Goal: Ask a question: Seek information or help from site administrators or community

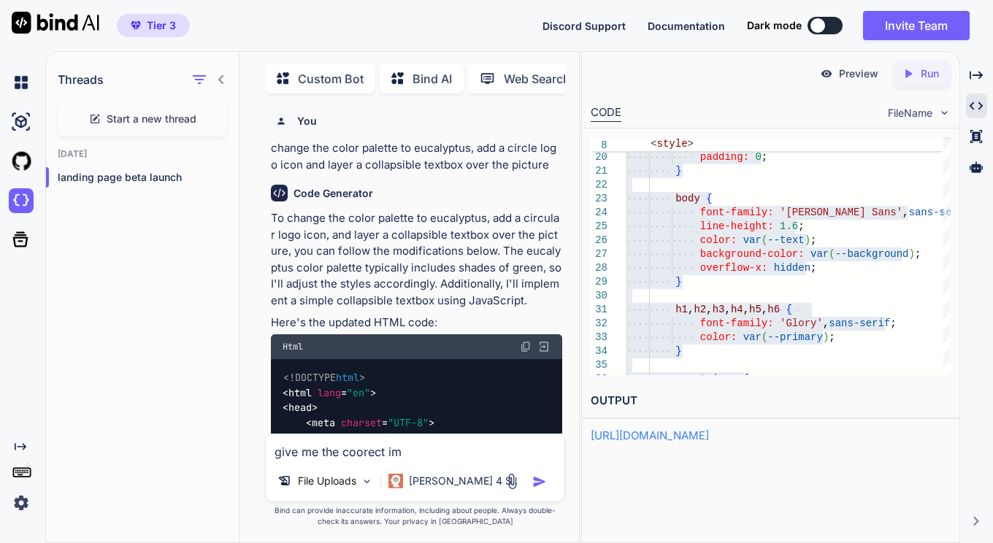
type textarea "give me the coorect ima"
type textarea "x"
type textarea "give me the coorect image"
type textarea "x"
type textarea "give me the coorect image i"
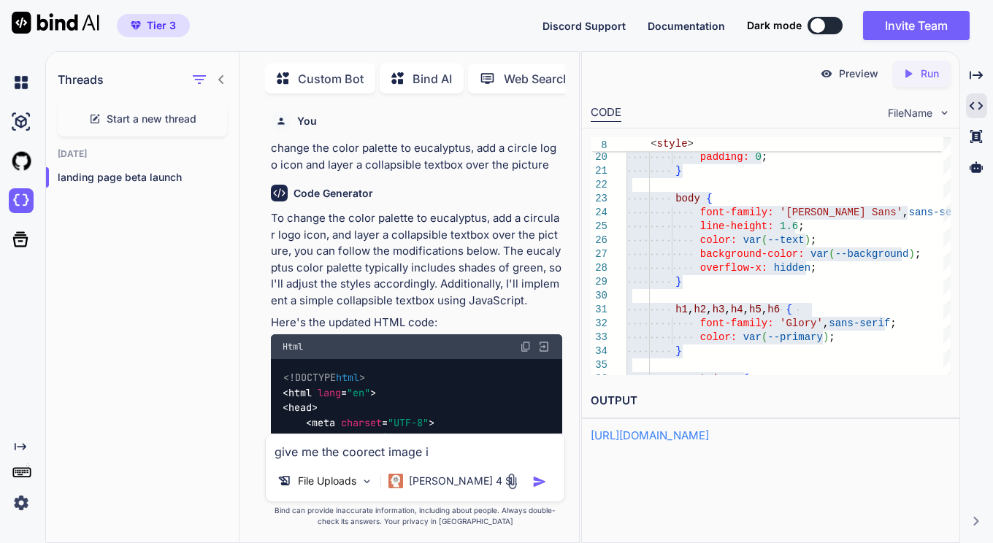
type textarea "x"
type textarea "give me the coorect image in"
type textarea "x"
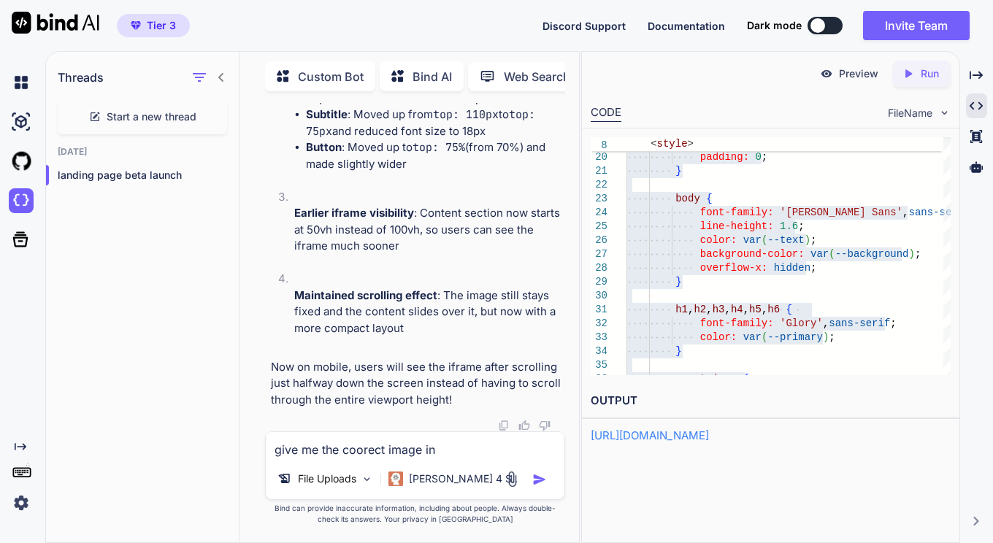
type textarea "give me the coorect image ins"
type textarea "x"
type textarea "give me the coorect image inse"
type textarea "x"
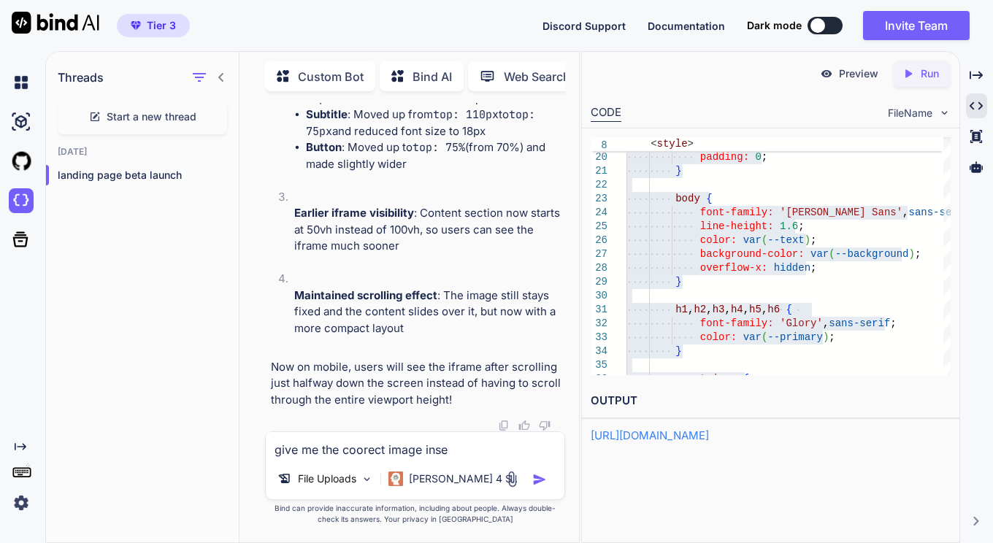
type textarea "give me the coorect image inser"
type textarea "x"
type textarea "give me the coorect image insert"
type textarea "x"
type textarea "give me the coorect image insert"
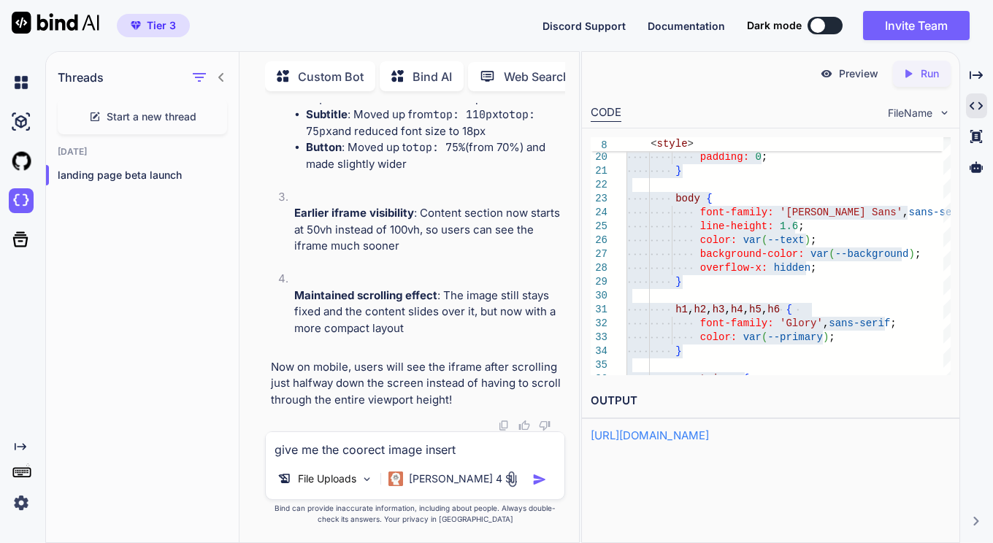
type textarea "x"
type textarea "give me the coorect image insert c"
type textarea "x"
type textarea "give me the coorect image insert cod"
type textarea "x"
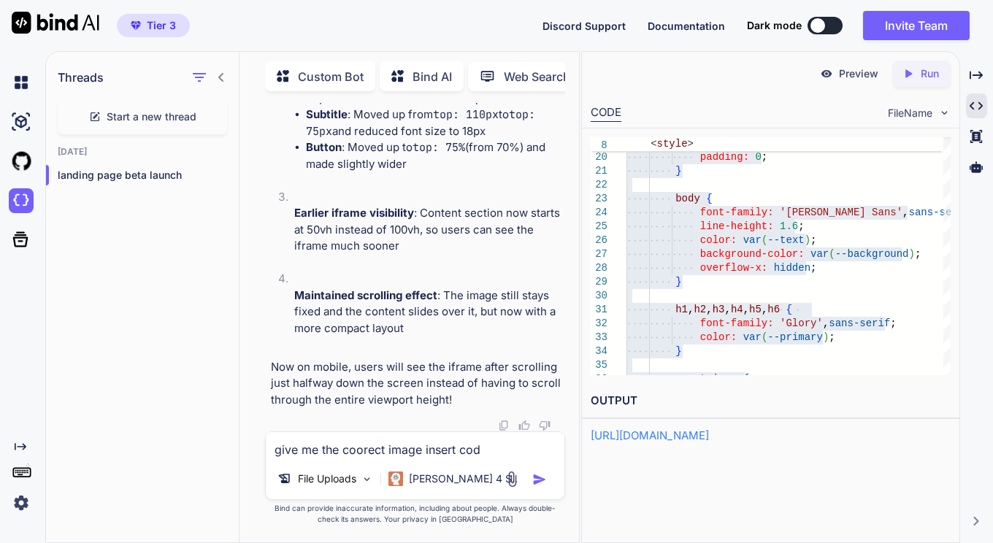
type textarea "give me the coorect image insert code"
type textarea "x"
type textarea "give me the coorect image insert code"
type textarea "x"
type textarea "give me the coorect image insert code f"
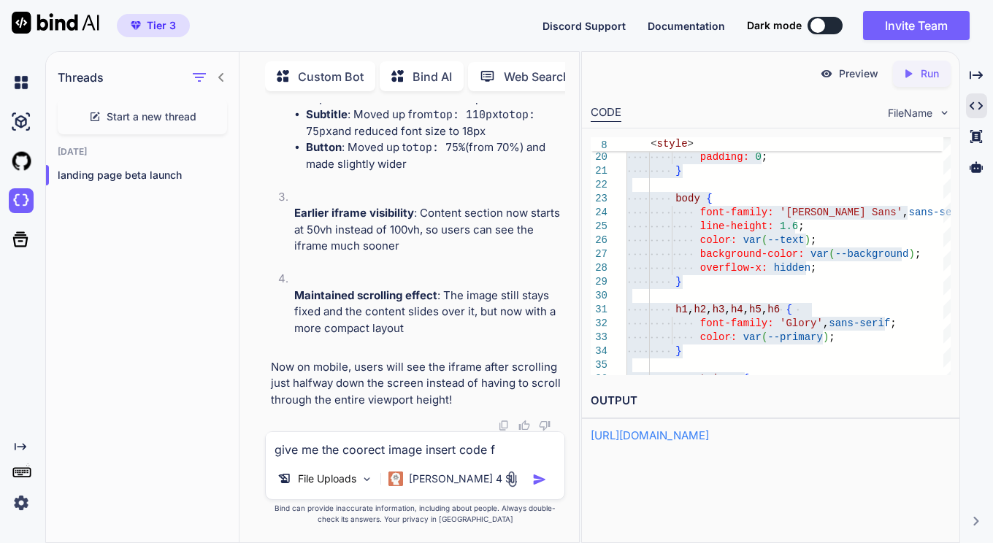
type textarea "x"
type textarea "give me the coorect image insert code fo"
type textarea "x"
type textarea "give me the coorect image insert code for"
type textarea "x"
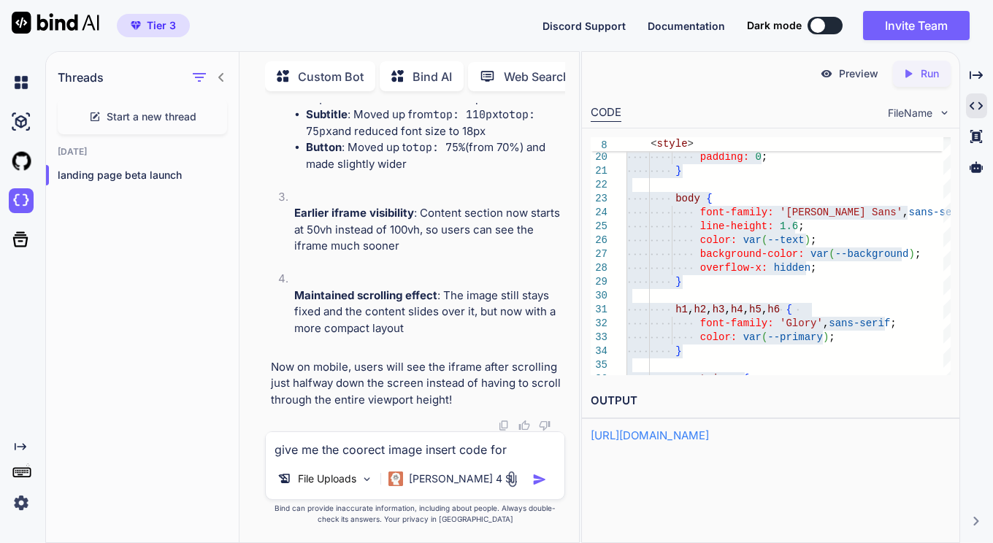
type textarea "give me the coorect image insert code for"
type textarea "x"
type textarea "give me the coorect image insert code for a"
type textarea "x"
type textarea "give me the coorect image insert code for a"
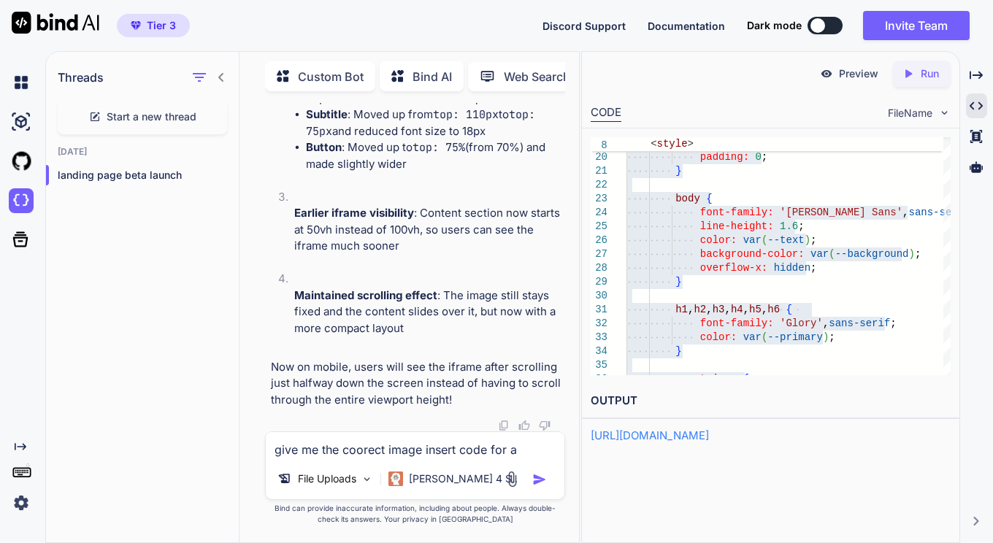
type textarea "x"
type textarea "give me the coorect image insert code for a p"
type textarea "x"
type textarea "give me the coorect image insert code for a pi"
type textarea "x"
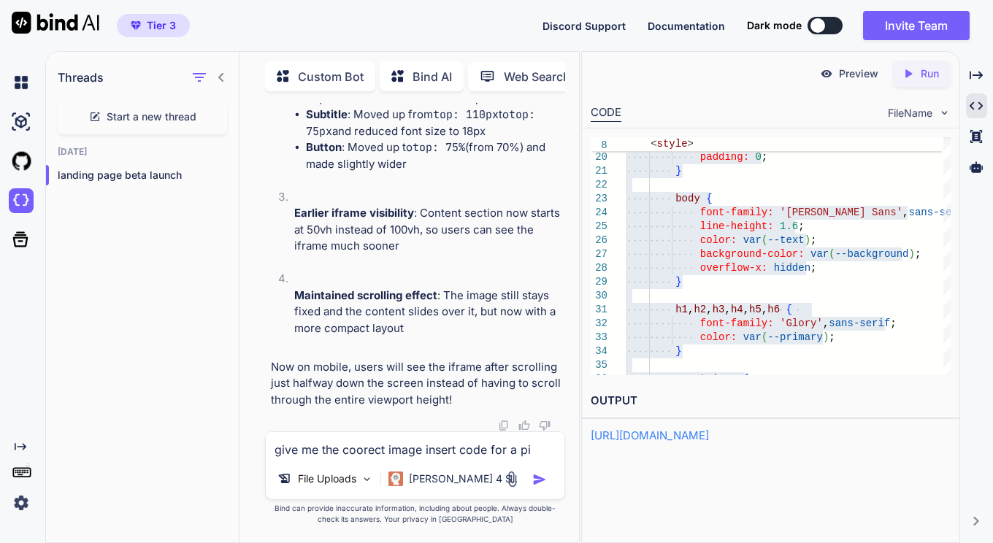
type textarea "give me the coorect image insert code for a pic"
type textarea "x"
type textarea "give me the coorect image insert code for a pic"
type textarea "x"
type textarea "give me the coorect image insert code for a pic i"
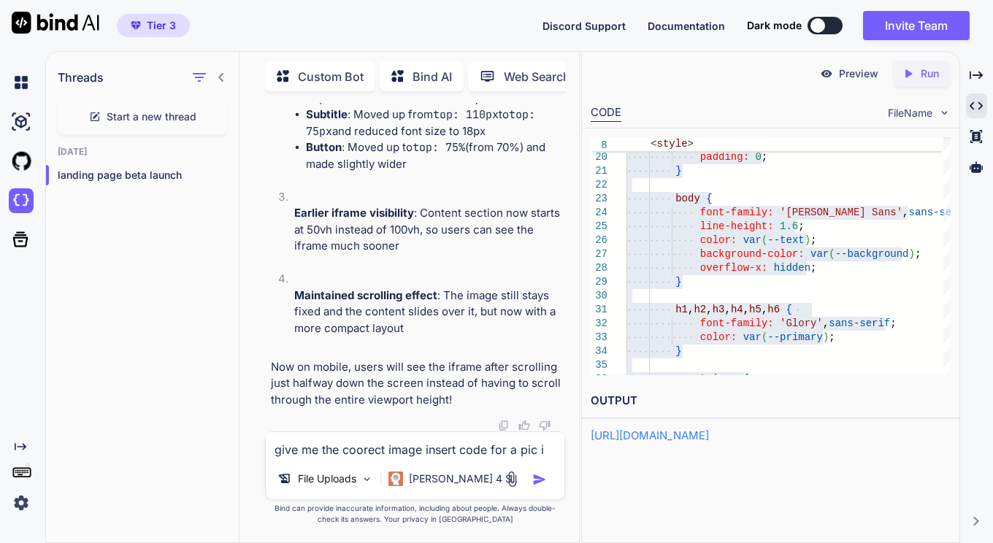
type textarea "x"
type textarea "give me the coorect image insert code for a pic in"
type textarea "x"
type textarea "give me the coorect image insert code for a pic in"
type textarea "x"
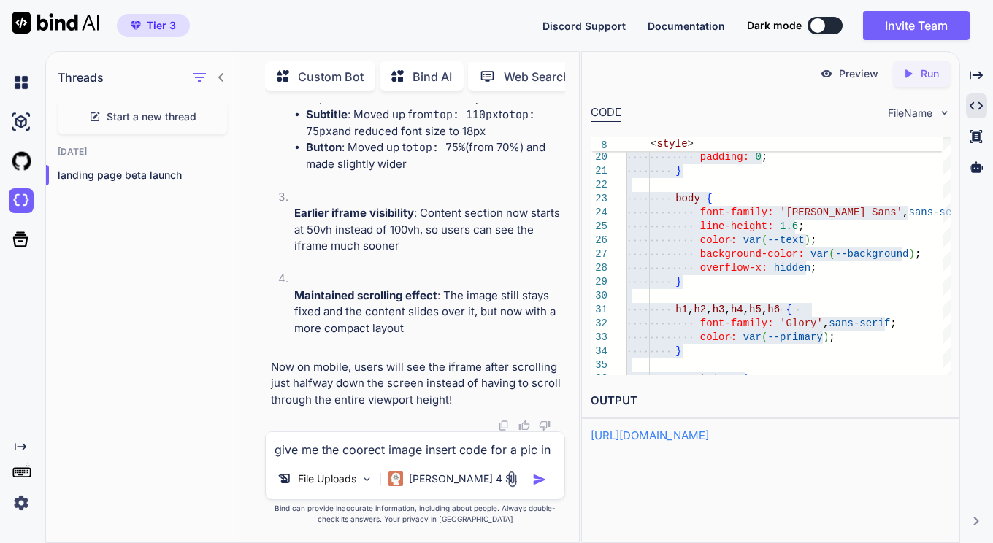
type textarea "give me the coorect image insert code for a pic in t"
type textarea "x"
type textarea "give me the coorect image insert code for a pic in th"
type textarea "x"
type textarea "give me the coorect image insert code for a pic in the"
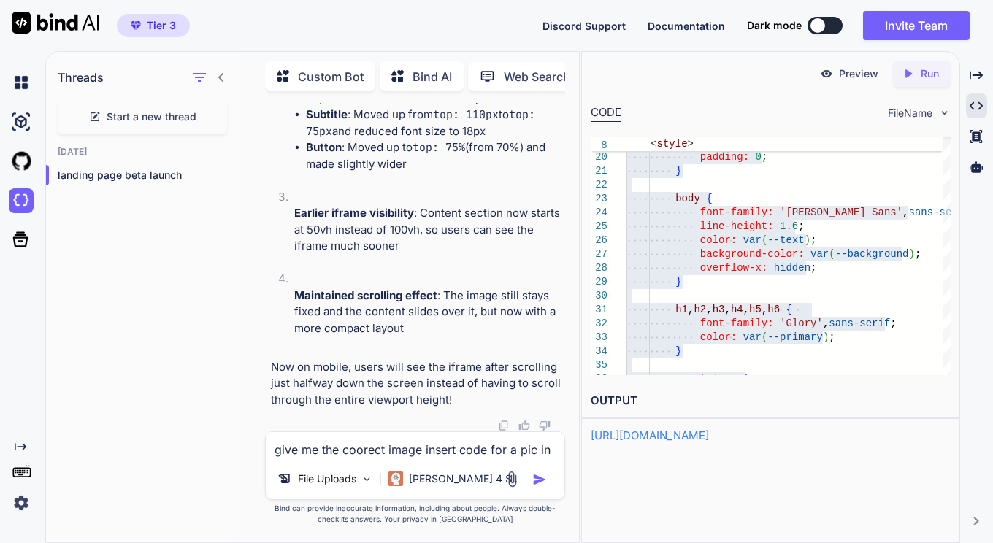
type textarea "x"
type textarea "give me the coorect image insert code for a pic in the"
type textarea "x"
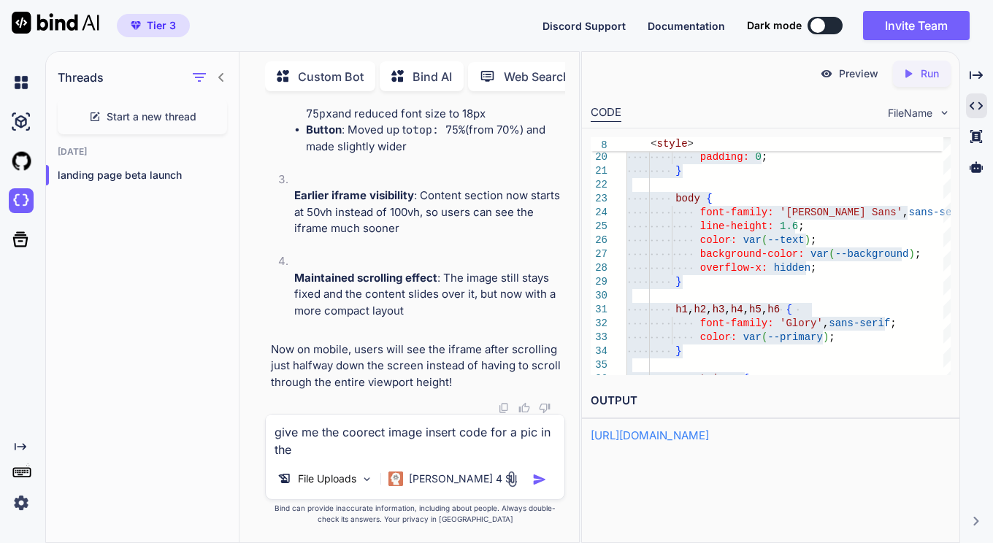
type textarea "give me the coorect image insert code for a pic in the s"
type textarea "x"
type textarea "give me the coorect image insert code for a pic in the sa"
type textarea "x"
type textarea "give me the coorect image insert code for a pic in the [PERSON_NAME]"
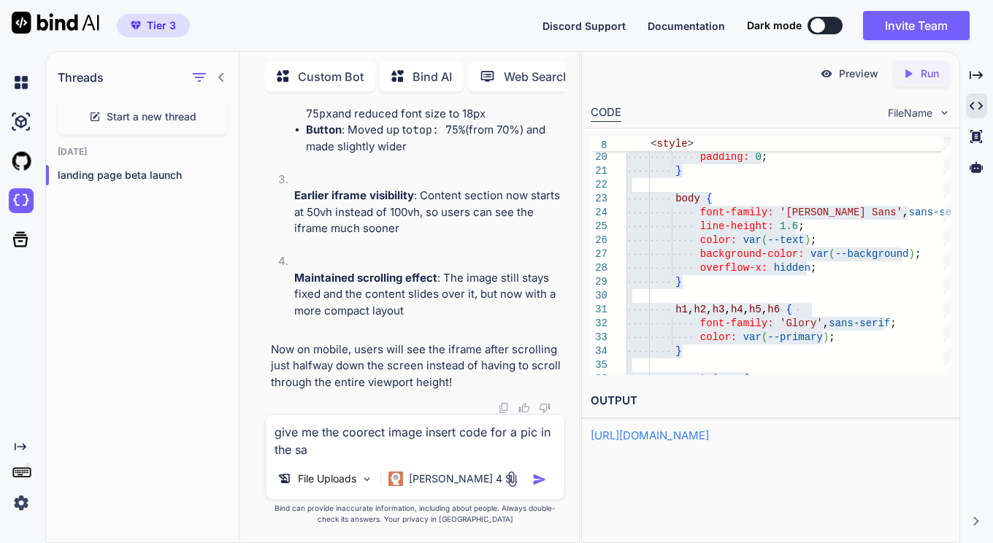
type textarea "x"
type textarea "give me the coorect image insert code for a pic in the same"
type textarea "x"
type textarea "give me the coorect image insert code for a pic in the same"
type textarea "x"
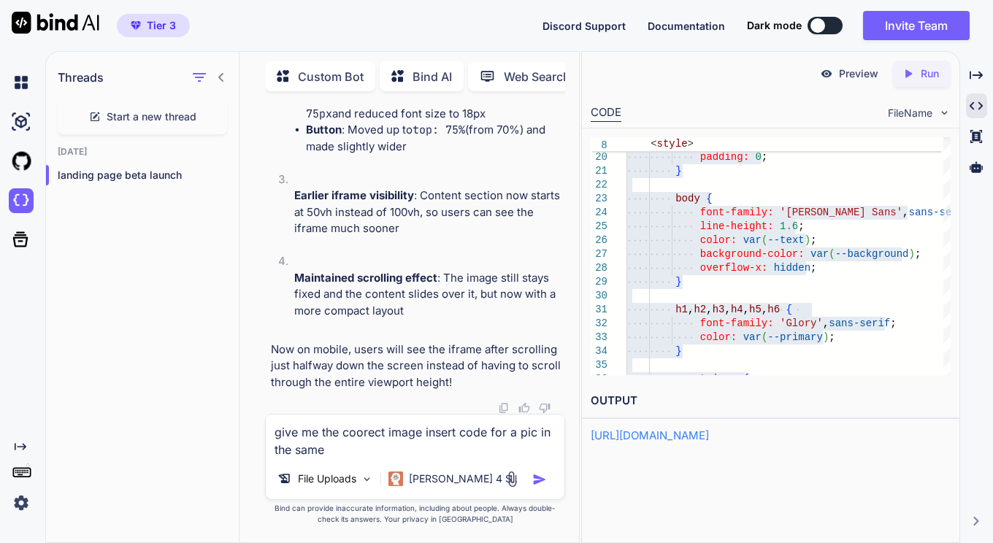
type textarea "give me the coorect image insert code for a pic in the same t"
type textarea "x"
type textarea "give me the coorect image insert code for a pic in the same"
type textarea "x"
type textarea "give me the coorect image insert code for a pic in the same r"
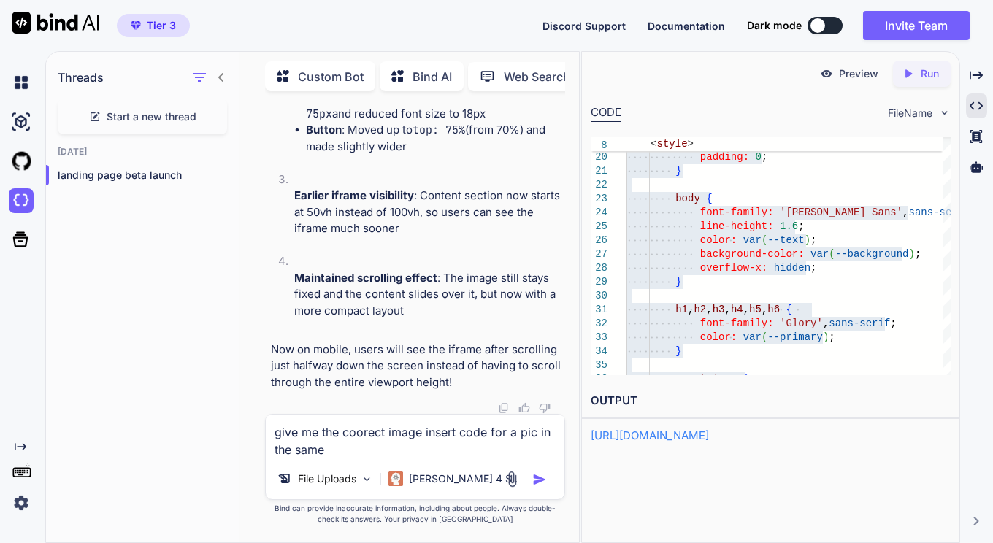
type textarea "x"
type textarea "give me the coorect image insert code for a pic in the same ro"
type textarea "x"
type textarea "give me the coorect image insert code for a pic in the same rot"
type textarea "x"
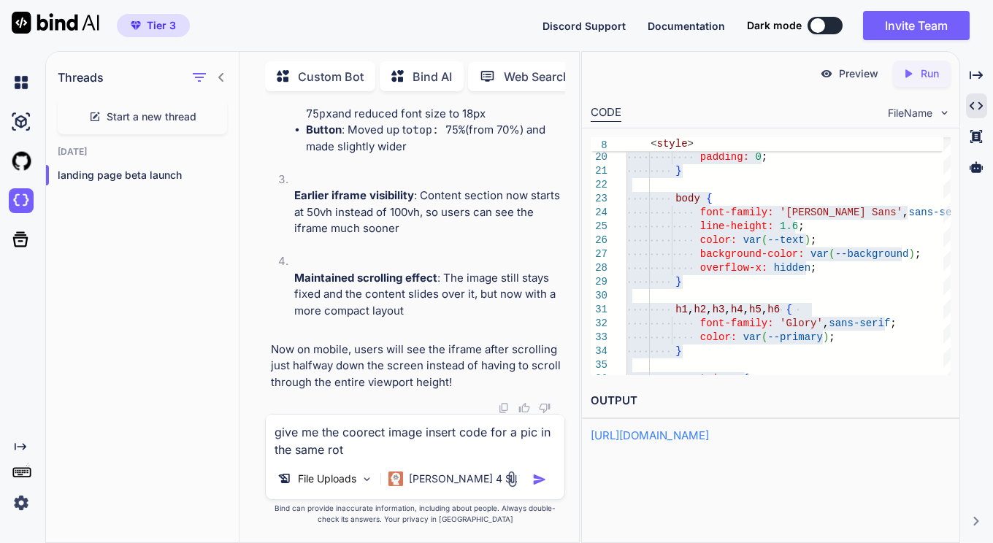
type textarea "give me the coorect image insert code for a pic in the same ro"
type textarea "x"
type textarea "give me the coorect image insert code for a pic in the same roo"
type textarea "x"
type textarea "give me the coorect image insert code for a pic in the same root"
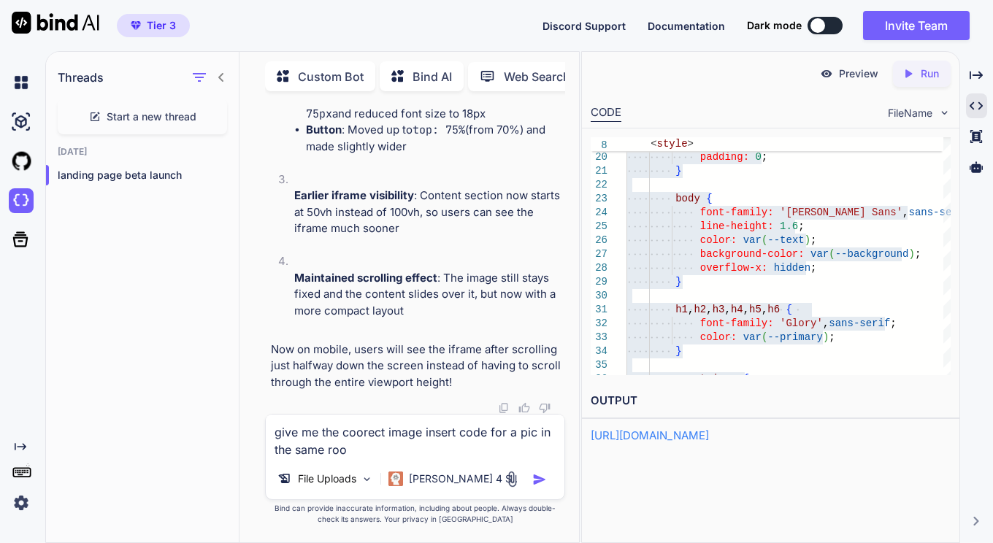
type textarea "x"
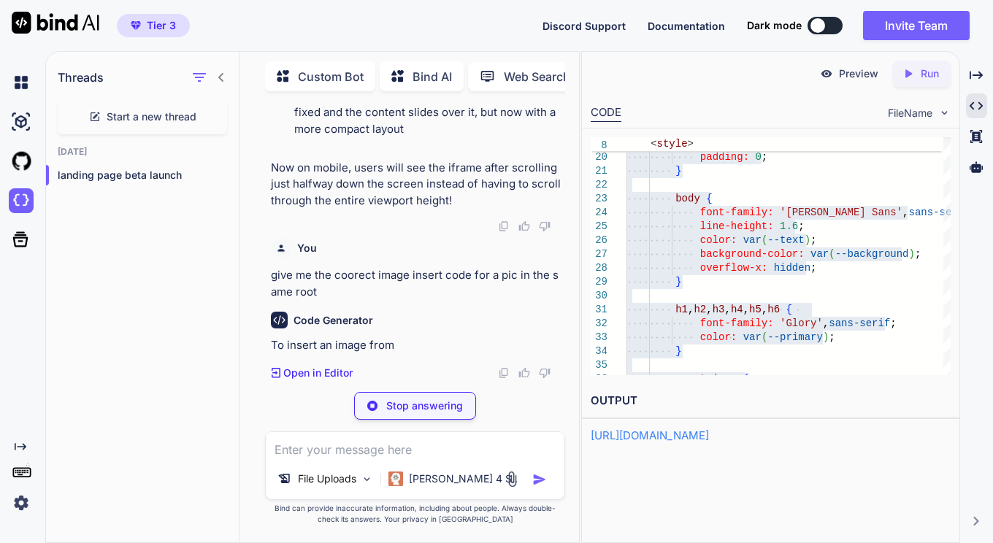
scroll to position [167151, 0]
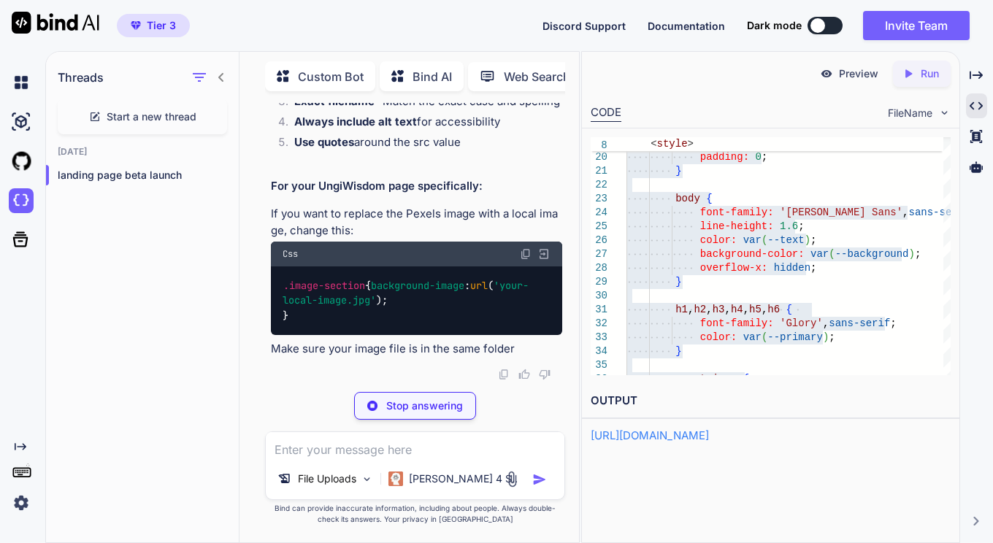
type textarea "x"
type textarea "<img src="your-image-name.jpg" alt="Description of image">"
type textarea "x"
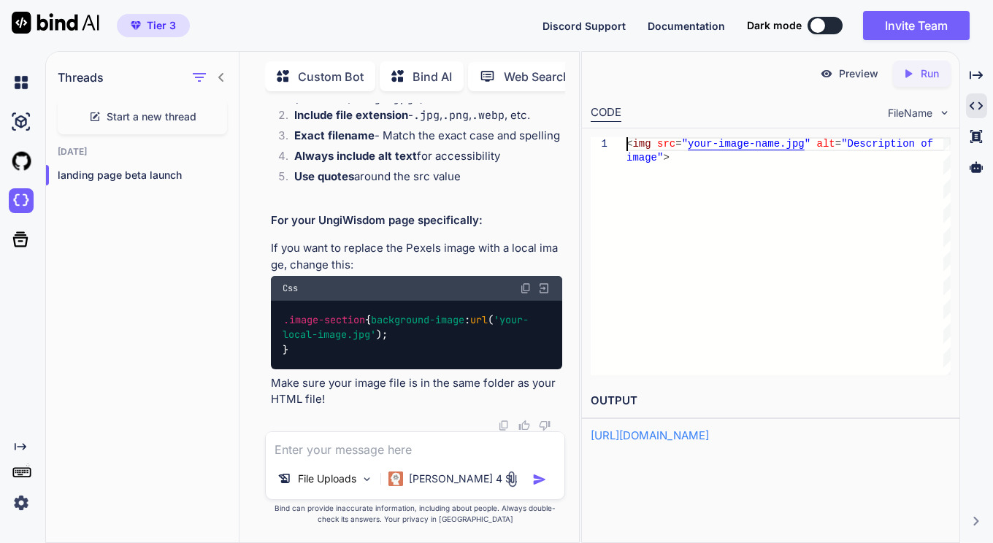
scroll to position [0, 0]
drag, startPoint x: 626, startPoint y: 145, endPoint x: 669, endPoint y: 157, distance: 44.8
click at [669, 157] on div "< img src = " your-image-name.jpg " alt = "Description of image" >" at bounding box center [788, 256] width 324 height 238
drag, startPoint x: 411, startPoint y: 264, endPoint x: 370, endPoint y: 283, distance: 45.4
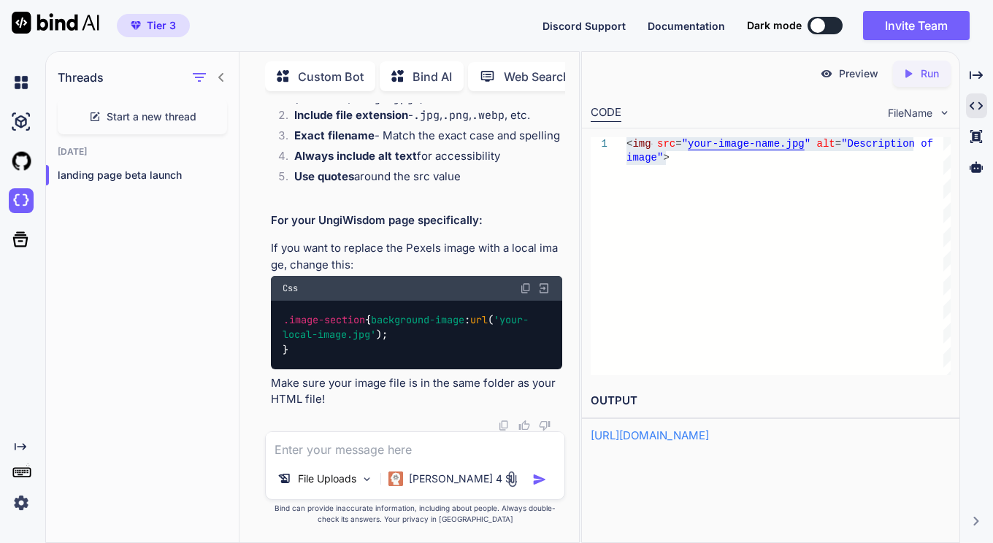
copy code "url ( 'your-background-image.jpg' );"
click at [361, 449] on textarea at bounding box center [415, 445] width 299 height 26
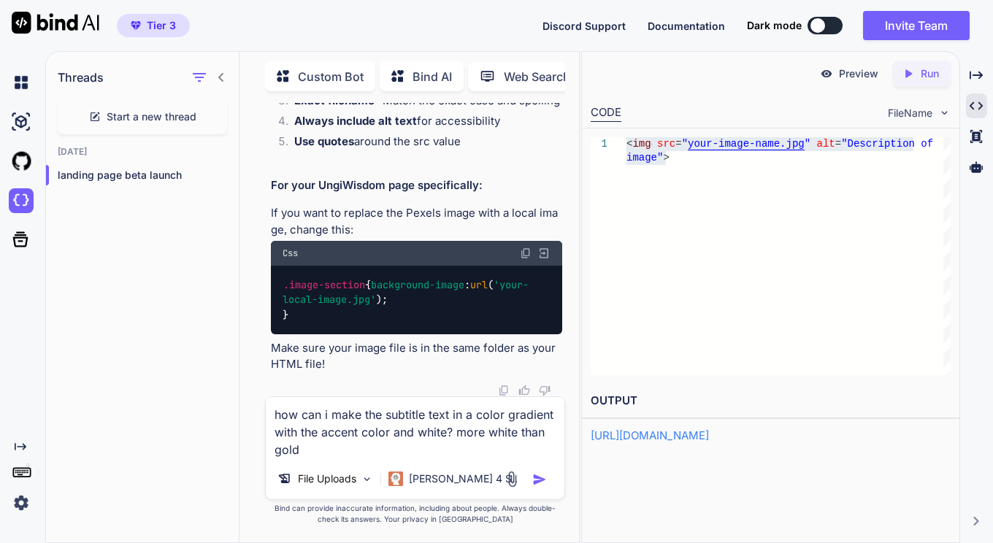
type textarea "how can i make the subtitle text in a color gradient with the accent color and …"
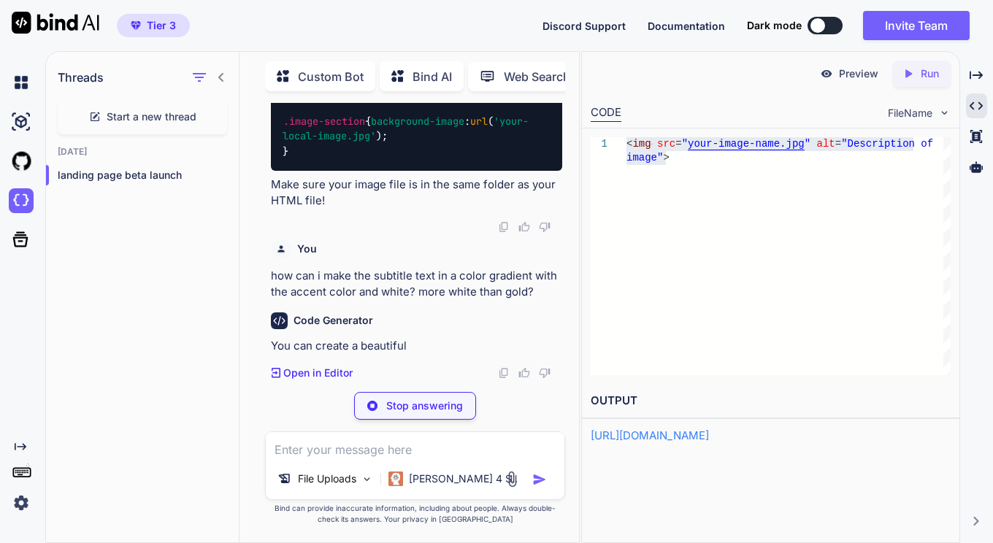
scroll to position [168503, 0]
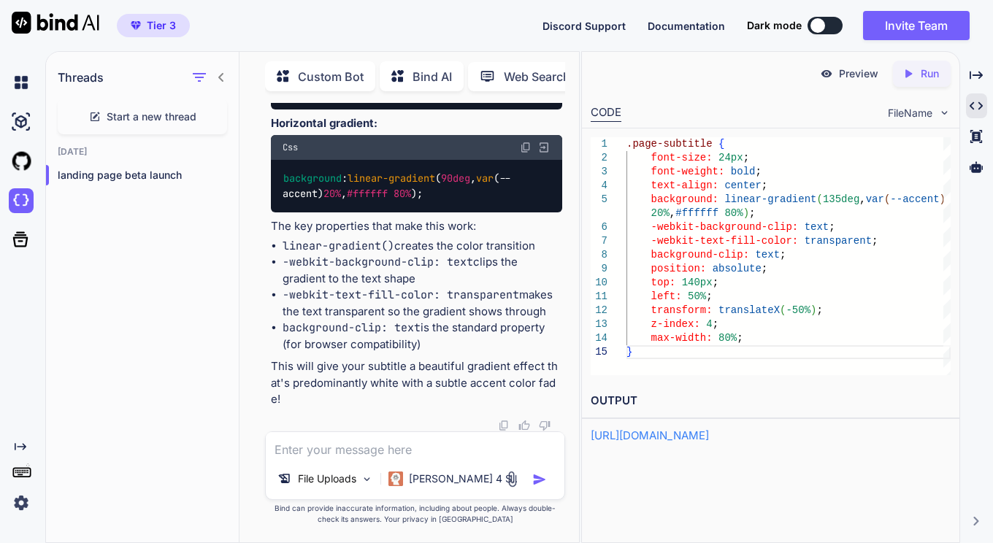
click at [789, 100] on div "CODE FileName" at bounding box center [770, 112] width 377 height 32
drag, startPoint x: 283, startPoint y: 189, endPoint x: 364, endPoint y: 406, distance: 231.2
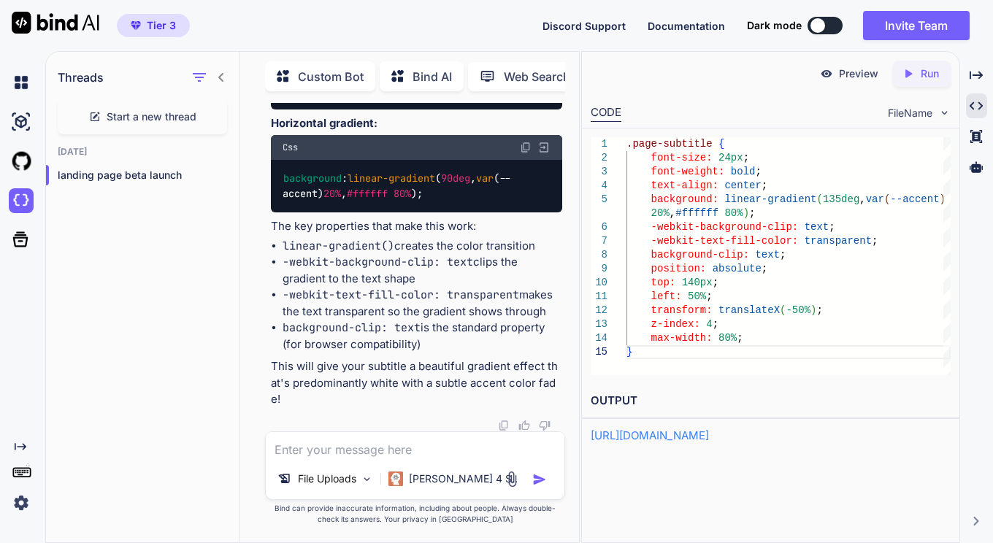
drag, startPoint x: 303, startPoint y: 243, endPoint x: 530, endPoint y: 302, distance: 234.6
copy code "background : linear-gradient ( 135deg , var (--accent) 20% , #ffffff 80% ); -we…"
click at [304, 450] on textarea at bounding box center [415, 445] width 299 height 26
type textarea "make it from white to gold to white"
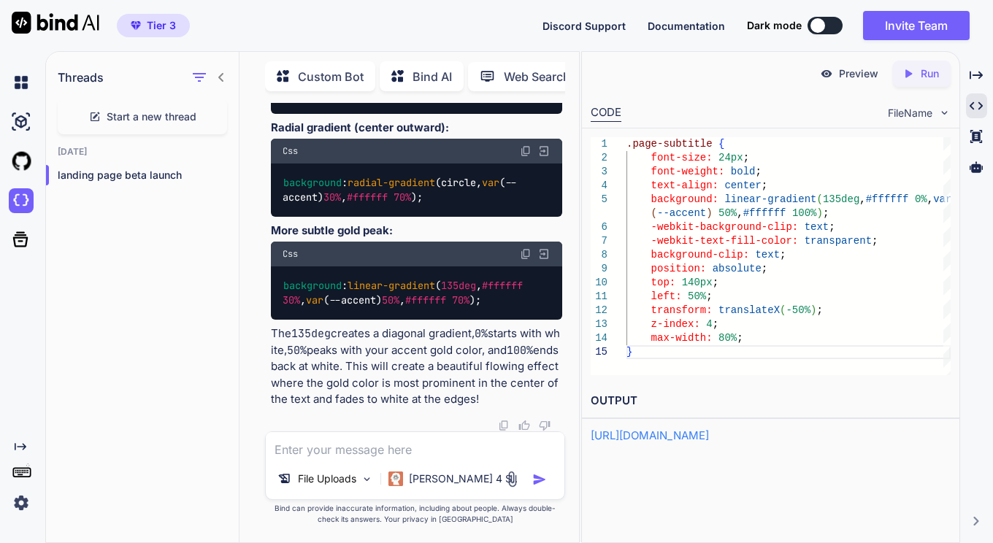
scroll to position [170117, 0]
drag, startPoint x: 307, startPoint y: 212, endPoint x: 445, endPoint y: 274, distance: 151.0
copy code "background : linear-gradient ( 135deg , #ffffff 0% , var (--accent) 50% , #ffff…"
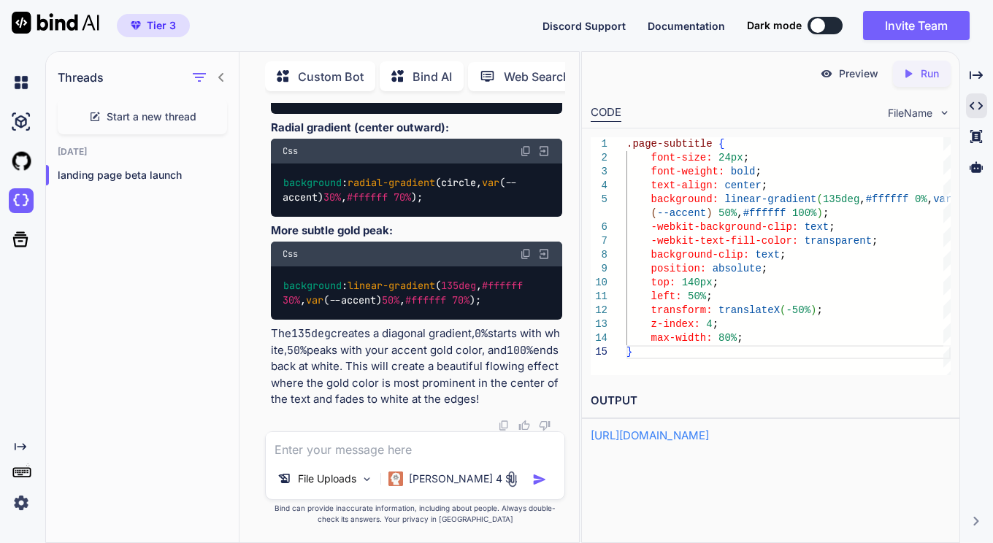
drag, startPoint x: 330, startPoint y: 258, endPoint x: 466, endPoint y: 322, distance: 149.9
copy code "background : linear-gradient ( 135deg , #ffffff 0% , var (--accent) 50% , #ffff…"
click at [312, 456] on textarea at bounding box center [415, 445] width 299 height 26
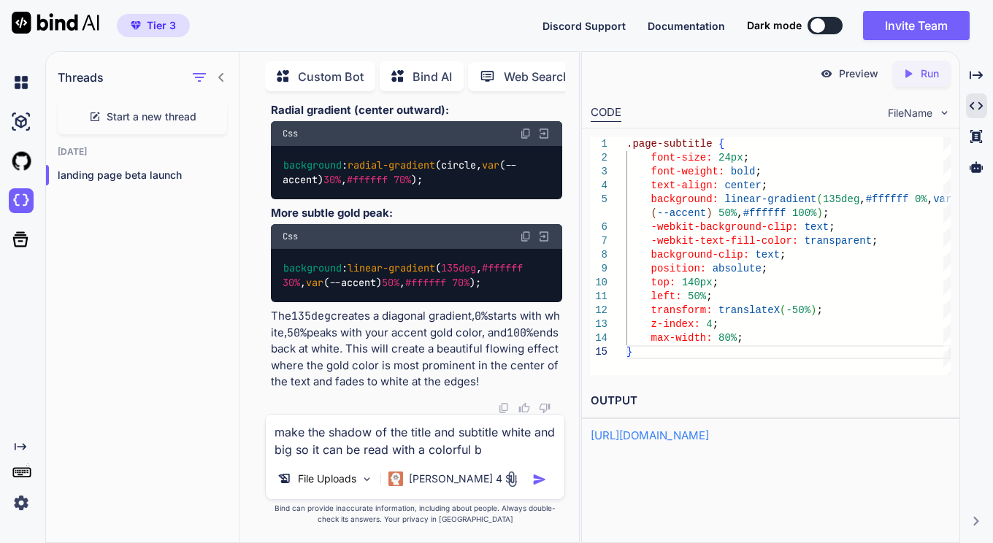
type textarea "make the shadow of the title and subtitle white and big so it can be read with …"
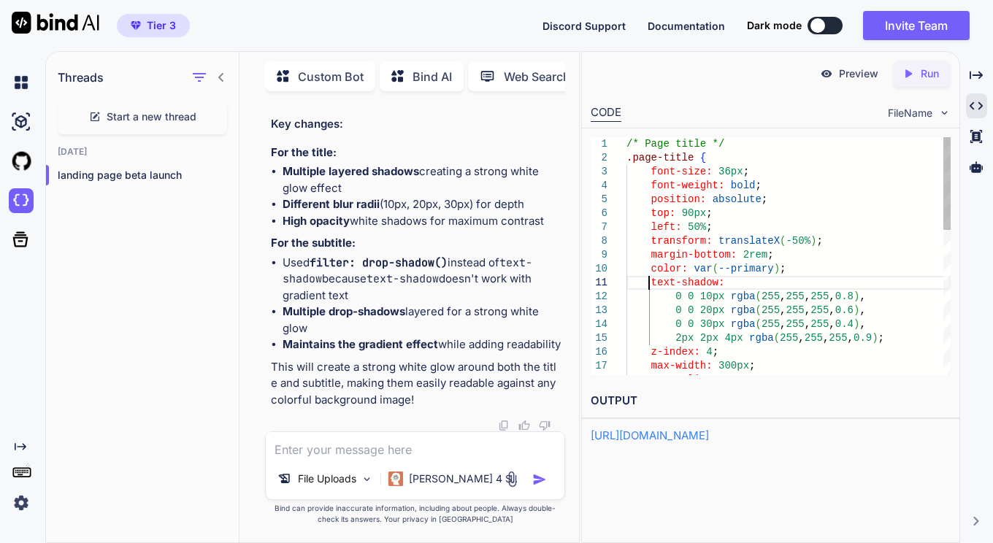
scroll to position [0, 0]
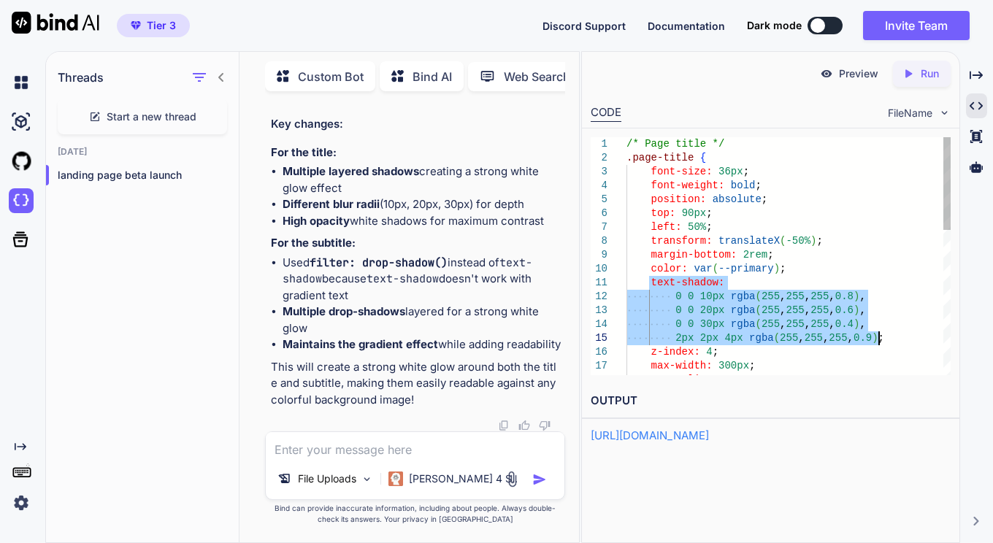
drag, startPoint x: 648, startPoint y: 283, endPoint x: 896, endPoint y: 340, distance: 254.6
click at [896, 340] on div "text-shadow: 0 0 10px rgba ( 255 , 255 , 255 , 0.8 ) , 0 0 20px rgba ( 255 , 25…" at bounding box center [788, 442] width 324 height 610
type textarea "text-shadow: 0 0 10px rgba(255, 255, 255, 0.8), 0 0 20px rgba(255, 255, 255, 0.…"
